Goal: Communication & Community: Answer question/provide support

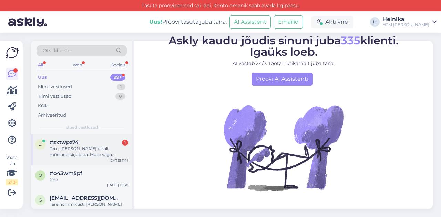
click at [101, 147] on div "Tere, [PERSON_NAME] pikalt mõelnud kirjutada. Mulle väga meeldivad [PERSON_NAME…" at bounding box center [89, 152] width 79 height 12
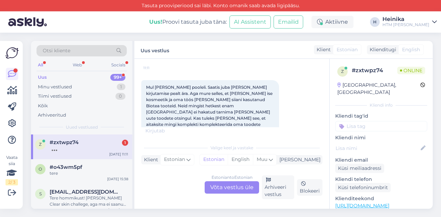
scroll to position [75, 0]
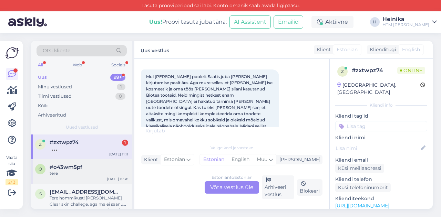
click at [90, 170] on div "tere" at bounding box center [89, 173] width 79 height 6
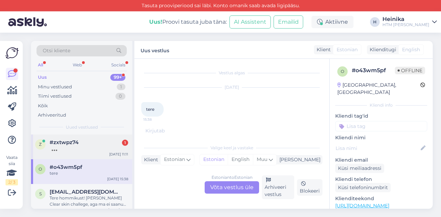
click at [96, 148] on div at bounding box center [89, 149] width 79 height 6
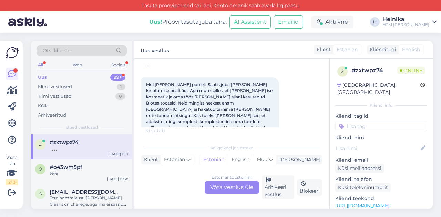
scroll to position [82, 0]
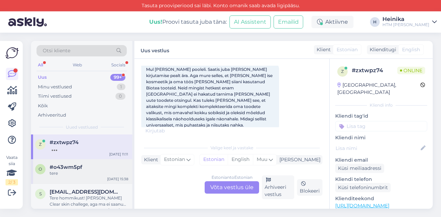
click at [83, 165] on div "#o43wm5pf" at bounding box center [89, 167] width 79 height 6
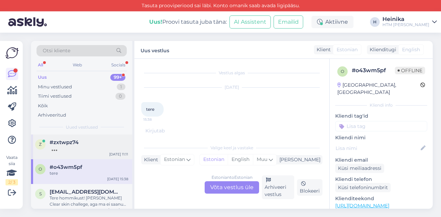
scroll to position [0, 0]
click at [82, 149] on div at bounding box center [89, 149] width 79 height 6
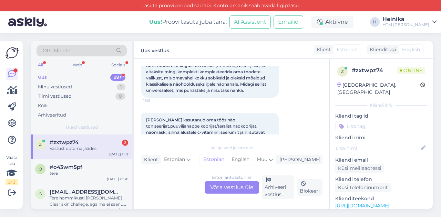
scroll to position [146, 0]
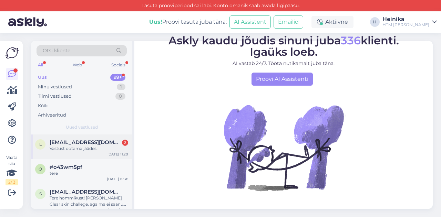
click at [96, 147] on div "Vastust ootama jäädes!" at bounding box center [89, 149] width 79 height 6
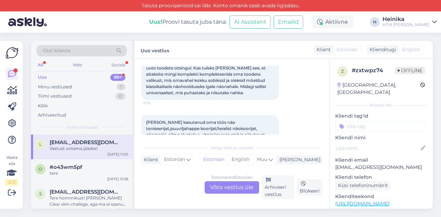
scroll to position [146, 0]
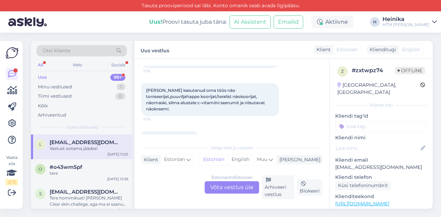
click at [239, 189] on div "Estonian to Estonian Võta vestlus üle" at bounding box center [232, 187] width 54 height 12
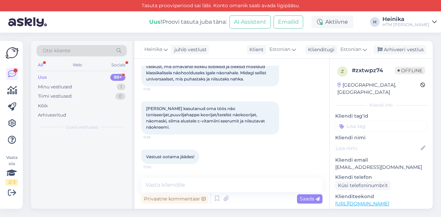
scroll to position [109, 0]
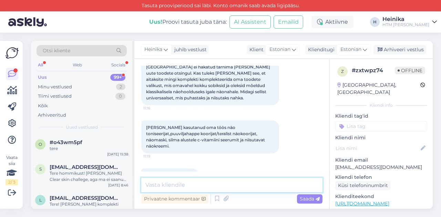
click at [224, 181] on textarea at bounding box center [231, 185] width 181 height 14
click at [161, 186] on textarea "Tere! Aitäh toreda kirja eest!" at bounding box center [231, 185] width 181 height 14
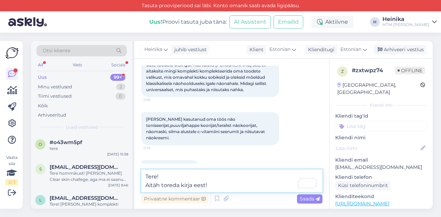
click at [234, 186] on textarea "Tere! Aitäh toreda kirja eest!" at bounding box center [231, 181] width 181 height 23
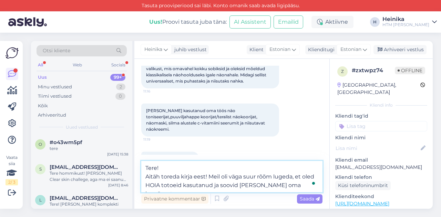
scroll to position [135, 0]
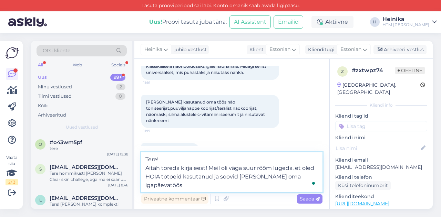
click at [170, 177] on textarea "Tere! Aitäh toreda kirja eest! Meil oli väga suur rõõm lugeda, et oled HOIA tot…" at bounding box center [231, 173] width 181 height 40
drag, startPoint x: 211, startPoint y: 175, endPoint x: 184, endPoint y: 176, distance: 27.6
click at [184, 176] on textarea "Tere! Aitäh toreda kirja eest! Meil oli väga suur rõõm lugeda, et oled HOIA too…" at bounding box center [231, 173] width 181 height 40
click at [251, 175] on textarea "Tere! Aitäh toreda kirja eest! Meil oli väga suur rõõm lugeda, et oled HOIA too…" at bounding box center [231, 173] width 181 height 40
click at [209, 190] on textarea "Tere! Aitäh toreda kirja eest! Meil oli väga suur rõõm lugeda, et oled HOIA too…" at bounding box center [231, 173] width 181 height 40
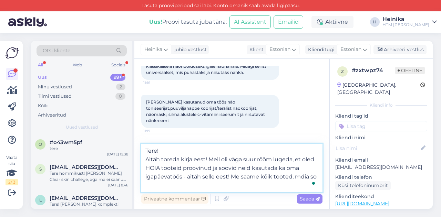
scroll to position [143, 0]
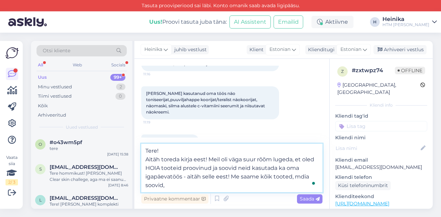
click at [271, 177] on textarea "Tere! Aitäh toreda kirja eest! Meil oli väga suur rõõm lugeda, et oled HOIA too…" at bounding box center [231, 168] width 181 height 49
click at [289, 179] on textarea "Tere! Aitäh toreda kirja eest! Meil oli väga suur rõõm lugeda, et oled HOIA too…" at bounding box center [231, 168] width 181 height 49
click at [305, 175] on textarea "Tere! Aitäh toreda kirja eest! Meil oli väga suur rõõm lugeda, et oled HOIA too…" at bounding box center [231, 168] width 181 height 49
click at [181, 186] on textarea "Tere! Aitäh toreda kirja eest! Meil oli väga suur rõõm lugeda, et oled HOIA too…" at bounding box center [231, 168] width 181 height 49
click at [207, 185] on textarea "Tere! Aitäh toreda kirja eest! Meil oli väga suur rõõm lugeda, et oled HOIA too…" at bounding box center [231, 168] width 181 height 49
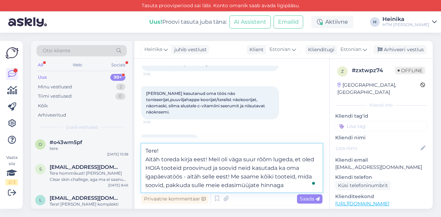
click at [282, 182] on textarea "Tere! Aitäh toreda kirja eest! Meil oli väga suur rõõm lugeda, et oled HOIA too…" at bounding box center [231, 168] width 181 height 49
drag, startPoint x: 206, startPoint y: 187, endPoint x: 192, endPoint y: 187, distance: 14.1
click at [192, 187] on textarea "Tere! Aitäh toreda kirja eest! Meil oli väga suur rõõm lugeda, et oled HOIA too…" at bounding box center [231, 168] width 181 height 49
click at [282, 185] on textarea "Tere! Aitäh toreda kirja eest! Meil oli väga suur rõõm lugeda, et oled HOIA too…" at bounding box center [231, 168] width 181 height 49
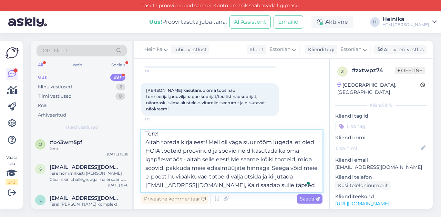
scroll to position [9, 0]
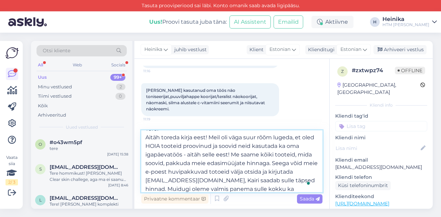
click at [164, 186] on textarea "Tere! Aitäh toreda kirja eest! Meil oli väga suur rõõm lugeda, et oled HOIA too…" at bounding box center [231, 161] width 181 height 62
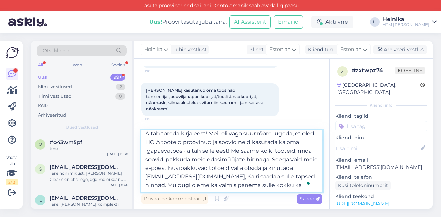
drag, startPoint x: 248, startPoint y: 186, endPoint x: 255, endPoint y: 186, distance: 7.6
click at [255, 186] on textarea "Tere! Aitäh toreda kirja eest! Meil oli väga suur rõõm lugeda, et oled HOIA too…" at bounding box center [231, 161] width 181 height 62
click at [277, 186] on textarea "Tere! Aitäh toreda kirja eest! Meil oli väga suur rõõm lugeda, et oled HOIA too…" at bounding box center [231, 161] width 181 height 62
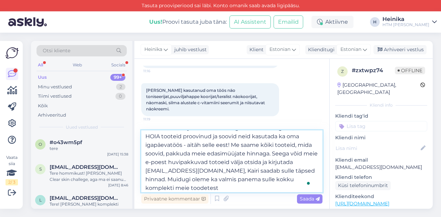
scroll to position [0, 0]
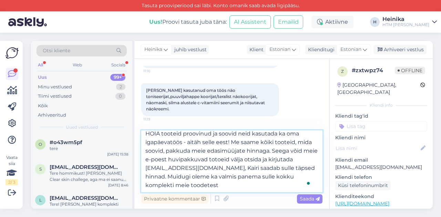
click at [210, 189] on textarea "Tere! Aitäh toreda kirja eest! Meil oli väga suur rõõm lugeda, et oled HOIA too…" at bounding box center [231, 161] width 181 height 62
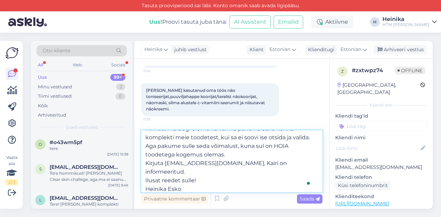
scroll to position [69, 0]
click at [164, 188] on textarea "Tere! Aitäh toreda kirja eest! Meil oli väga suur rõõm lugeda, et oled HOIA too…" at bounding box center [231, 161] width 181 height 62
click at [229, 174] on textarea "Tere! Aitäh toreda kirja eest! Meil oli väga suur rõõm lugeda, et oled HOIA too…" at bounding box center [231, 161] width 181 height 62
click at [275, 164] on textarea "Tere! Aitäh toreda kirja eest! Meil oli väga suur rõõm lugeda, et oled HOIA too…" at bounding box center [231, 161] width 181 height 62
click at [165, 163] on textarea "Tere! Aitäh toreda kirja eest! Meil oli väga suur rõõm lugeda, et oled HOIA too…" at bounding box center [231, 161] width 181 height 62
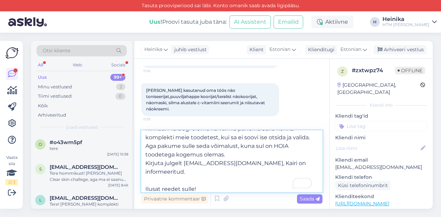
drag, startPoint x: 291, startPoint y: 162, endPoint x: 240, endPoint y: 163, distance: 51.0
click at [240, 163] on textarea "Tere! Aitäh toreda kirja eest! Meil oli väga suur rõõm lugeda, et oled HOIA too…" at bounding box center [231, 161] width 181 height 62
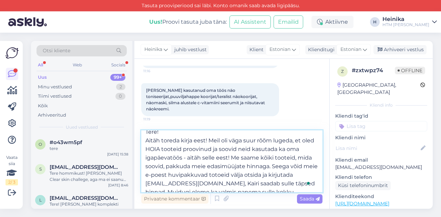
scroll to position [0, 0]
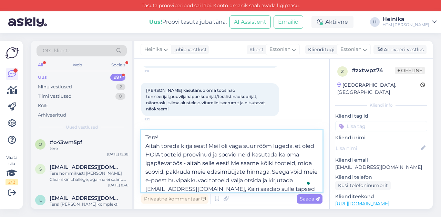
click at [198, 137] on textarea "Tere! Aitäh toreda kirja eest! Meil oli väga suur rõõm lugeda, et oled HOIA too…" at bounding box center [231, 161] width 181 height 62
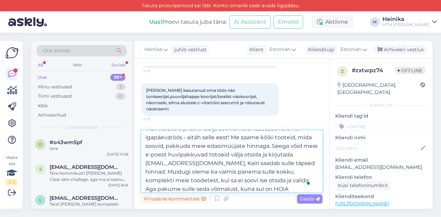
scroll to position [34, 0]
drag, startPoint x: 214, startPoint y: 137, endPoint x: 203, endPoint y: 137, distance: 11.0
click at [203, 137] on textarea "Tere! Aitäh toreda kirja eest! Meil oli väga suur rõõm lugeda, et oled HOIA too…" at bounding box center [231, 161] width 181 height 62
click at [252, 139] on textarea "Tere! Aitäh toreda kirja eest! Meil oli väga suur rõõm lugeda, et oled HOIA too…" at bounding box center [231, 161] width 181 height 62
click at [243, 135] on textarea "Tere! Aitäh toreda kirja eest! Meil oli väga suur rõõm lugeda, et oled HOIA too…" at bounding box center [231, 161] width 181 height 62
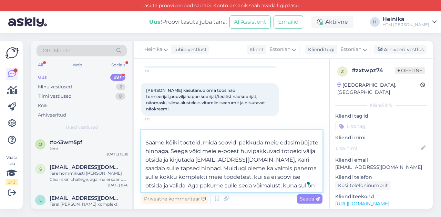
scroll to position [55, 0]
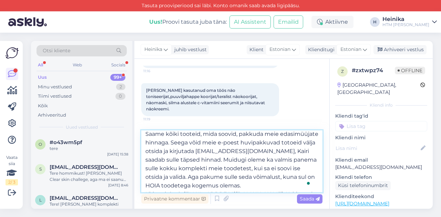
click at [194, 150] on textarea "Tere! Aitäh toreda kirja eest! Meil oli väga suur rõõm lugeda, et oled HOIA too…" at bounding box center [231, 161] width 181 height 62
click at [146, 159] on textarea "Tere! Aitäh toreda kirja eest! Meil oli väga suur rõõm lugeda, et oled HOIA too…" at bounding box center [231, 161] width 181 height 62
drag, startPoint x: 190, startPoint y: 160, endPoint x: 211, endPoint y: 160, distance: 21.0
click at [211, 160] on textarea "Tere! Aitäh toreda kirja eest! Meil oli väga suur rõõm lugeda, et oled HOIA too…" at bounding box center [231, 161] width 181 height 62
click at [249, 160] on textarea "Tere! Aitäh toreda kirja eest! Meil oli väga suur rõõm lugeda, et oled HOIA too…" at bounding box center [231, 161] width 181 height 62
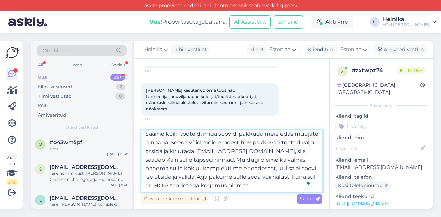
click at [163, 169] on textarea "Tere! Aitäh toreda kirja eest! Meil oli väga suur rõõm lugeda, et oled HOIA too…" at bounding box center [231, 161] width 181 height 62
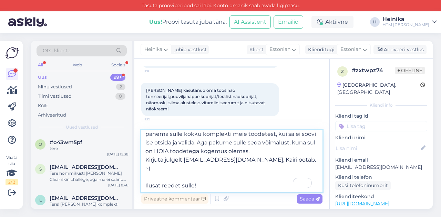
click at [224, 151] on textarea "Tere! Aitäh toreda kirja eest! Meil oli väga suur rõõm lugeda, et oled HOIA too…" at bounding box center [231, 161] width 181 height 62
click at [228, 154] on textarea "Tere! Aitäh toreda kirja eest! Meil oli väga suur rõõm lugeda, et oled HOIA too…" at bounding box center [231, 161] width 181 height 62
click at [297, 154] on textarea "Tere! Aitäh toreda kirja eest! Meil oli väga suur rõõm lugeda, et oled HOIA too…" at bounding box center [231, 161] width 181 height 62
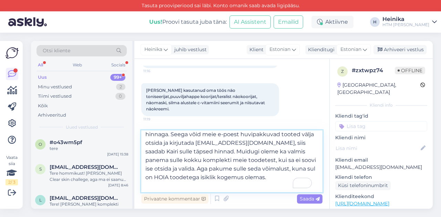
click at [247, 152] on textarea "Tere! Aitäh toreda kirja eest! Meil oli väga suur rõõm lugeda, et oled HOIA too…" at bounding box center [231, 161] width 181 height 62
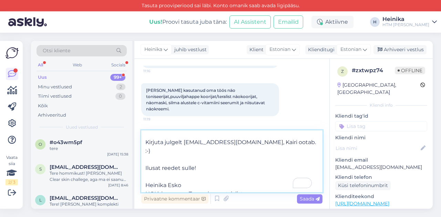
click at [190, 184] on textarea "Tere! Aitäh toreda kirja eest! Meil oli väga suur rõõm lugeda, et oled HOIA too…" at bounding box center [231, 161] width 181 height 62
type textarea "Tere! Aitäh toreda kirja eest! Meil oli väga suur rõõm lugeda, et oled HOIA too…"
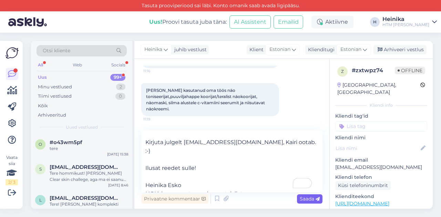
click at [308, 200] on span "Saada" at bounding box center [310, 199] width 20 height 6
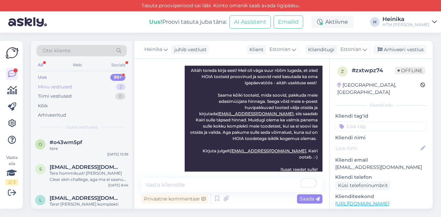
click at [70, 88] on div "Minu vestlused" at bounding box center [55, 87] width 34 height 7
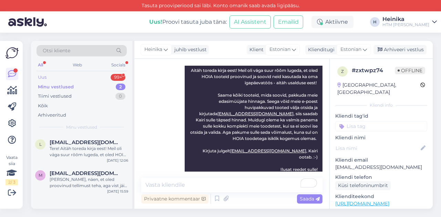
click at [70, 76] on div "Uus 99+" at bounding box center [81, 78] width 90 height 10
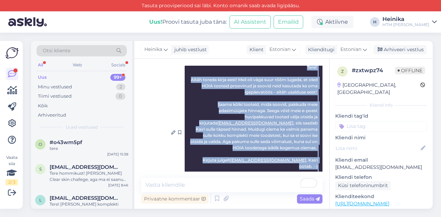
scroll to position [257, 0]
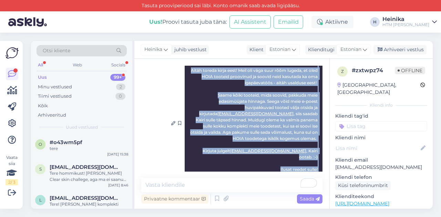
drag, startPoint x: 301, startPoint y: 73, endPoint x: 314, endPoint y: 159, distance: 86.7
click at [314, 159] on div "Heinika Tere! Aitäh toreda kirja eest! Meil oli väga suur rõõm lugeda, et oled …" at bounding box center [254, 123] width 138 height 145
copy span "Tere! Aitäh toreda kirja eest! Meil oli väga suur rõõm lugeda, et oled HOIA too…"
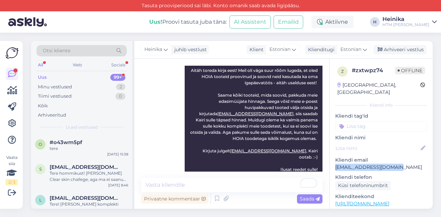
drag, startPoint x: 401, startPoint y: 160, endPoint x: 334, endPoint y: 163, distance: 66.5
click at [334, 163] on div "z # zxtwpz74 Offline [GEOGRAPHIC_DATA], [GEOGRAPHIC_DATA] Kliendi info Kliendi …" at bounding box center [381, 204] width 103 height 290
copy p "[EMAIL_ADDRESS][DOMAIN_NAME]"
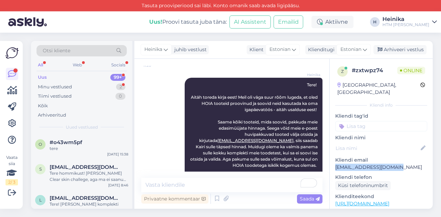
scroll to position [252, 0]
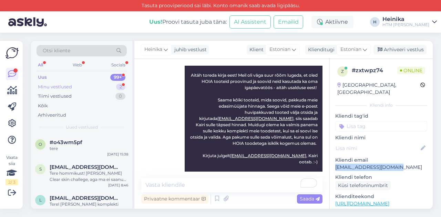
click at [85, 86] on div "Minu vestlused 2" at bounding box center [81, 87] width 90 height 10
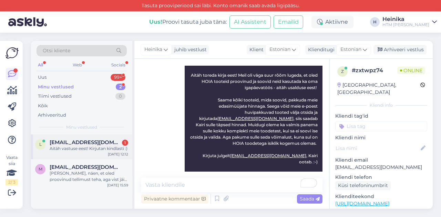
click at [95, 146] on div "Aitäh vastuse eest! Kirjutan kindlasti :)" at bounding box center [89, 149] width 79 height 6
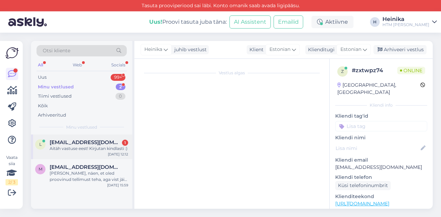
scroll to position [286, 0]
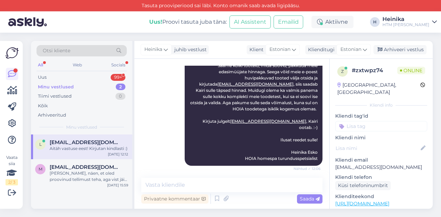
click at [74, 84] on div "Minu vestlused 2" at bounding box center [81, 87] width 90 height 10
click at [74, 76] on div "Uus 99+" at bounding box center [81, 78] width 90 height 10
